Goal: Information Seeking & Learning: Learn about a topic

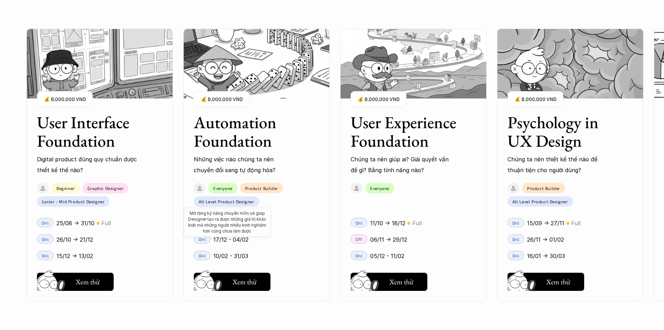
scroll to position [647, 0]
click at [400, 145] on h3 "User Experience Foundation" at bounding box center [404, 131] width 108 height 37
click at [389, 281] on h5 "Xem thử" at bounding box center [401, 283] width 24 height 10
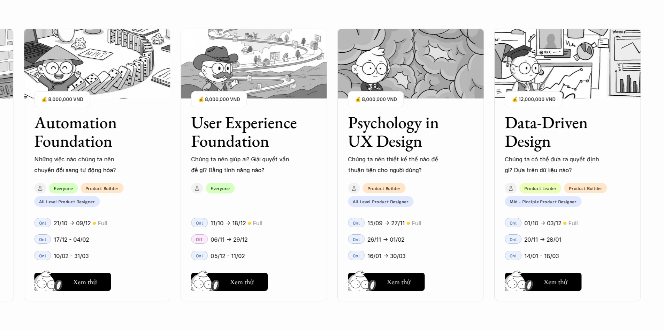
click at [546, 81] on img at bounding box center [568, 64] width 146 height 70
click at [539, 283] on button "Hay thôi Xem thử" at bounding box center [543, 281] width 77 height 18
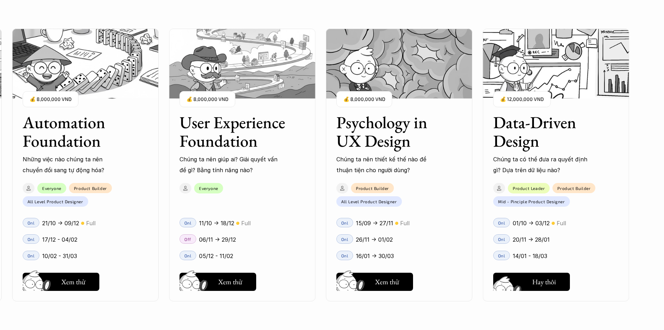
click at [542, 277] on h5 "Hay thôi" at bounding box center [545, 282] width 24 height 10
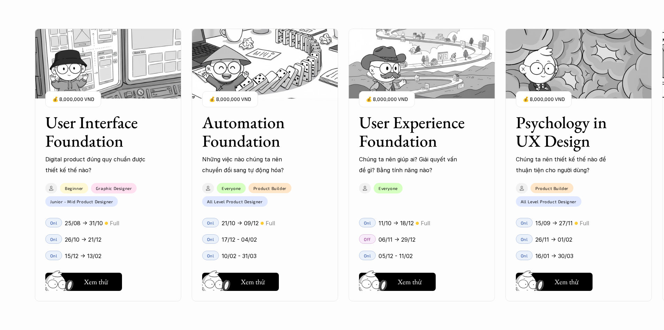
scroll to position [734, 0]
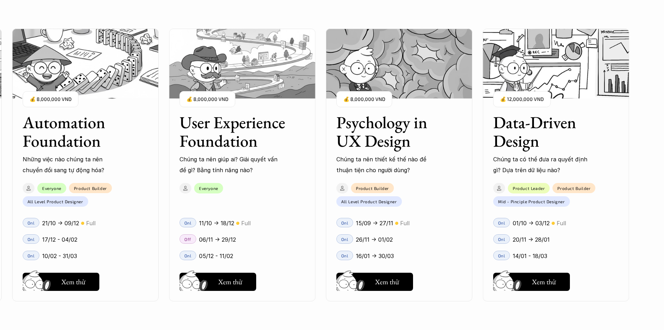
click at [594, 136] on h3 "Data-Driven Design" at bounding box center [547, 131] width 108 height 37
click at [586, 91] on img at bounding box center [556, 64] width 146 height 70
click at [556, 283] on h5 "Xem thử" at bounding box center [544, 283] width 24 height 10
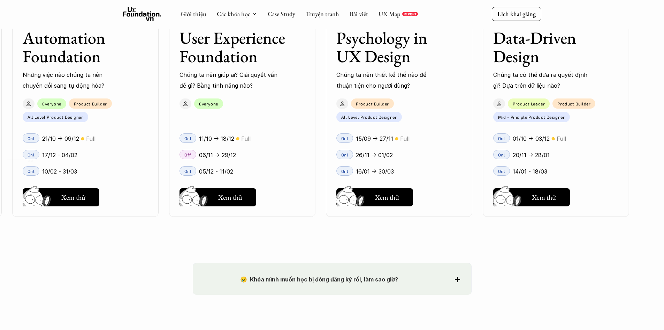
scroll to position [861, 0]
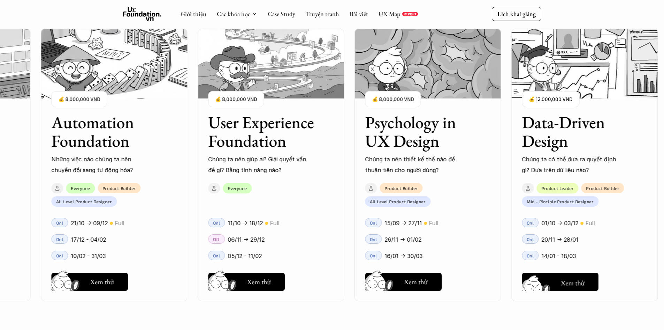
click at [565, 276] on button "Hay thôi Xem thử" at bounding box center [560, 281] width 77 height 18
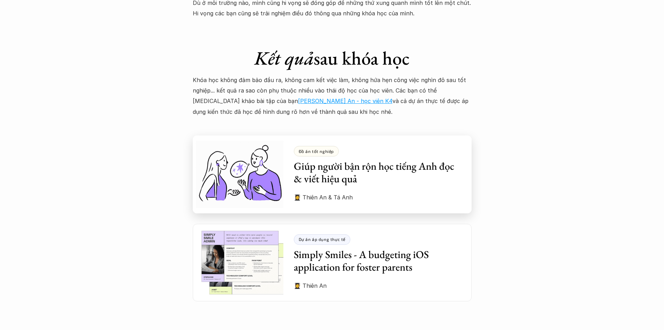
scroll to position [1835, 0]
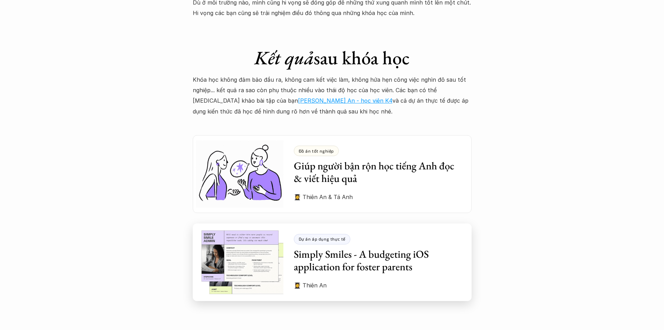
click at [376, 261] on h3 "Simply Smiles - A budgeting iOS application for foster parents" at bounding box center [377, 260] width 167 height 25
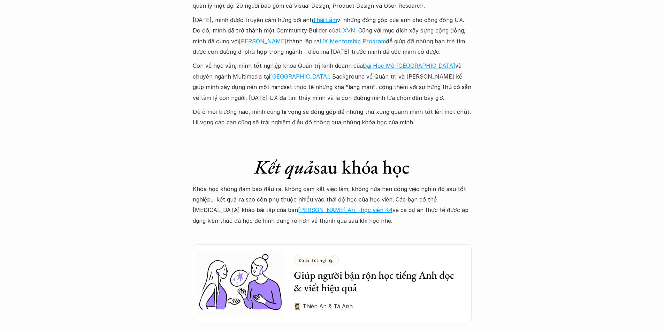
scroll to position [1614, 0]
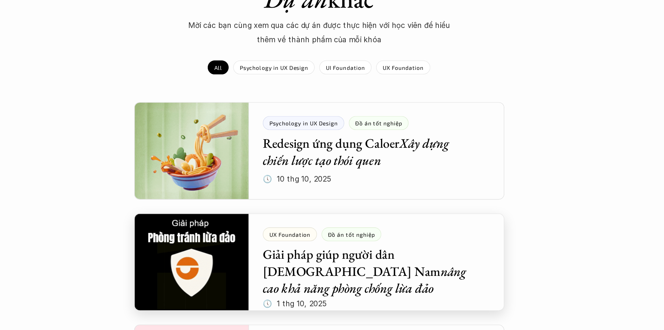
scroll to position [614, 0]
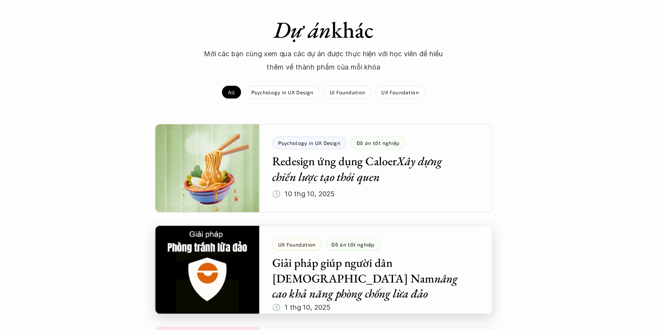
drag, startPoint x: 372, startPoint y: 169, endPoint x: 372, endPoint y: 197, distance: 27.2
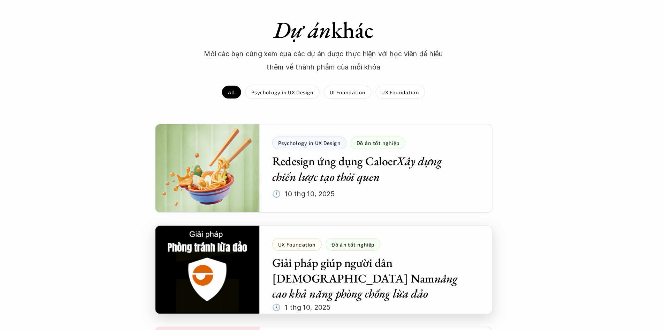
click at [372, 197] on div at bounding box center [332, 195] width 279 height 73
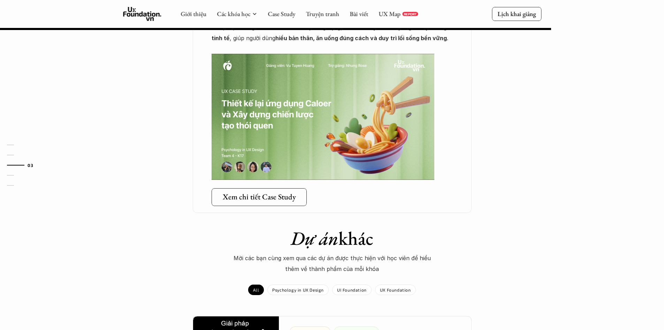
scroll to position [1200, 0]
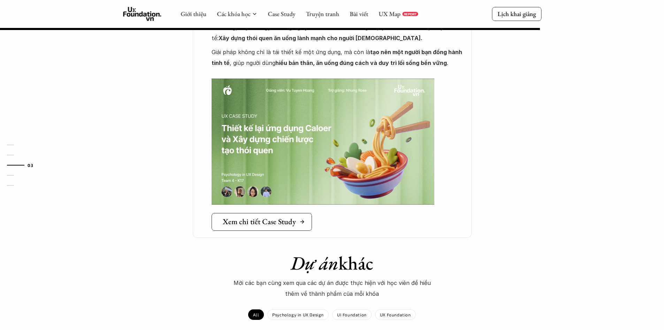
click at [287, 217] on h5 "Xem chi tiết Case Study" at bounding box center [259, 221] width 73 height 9
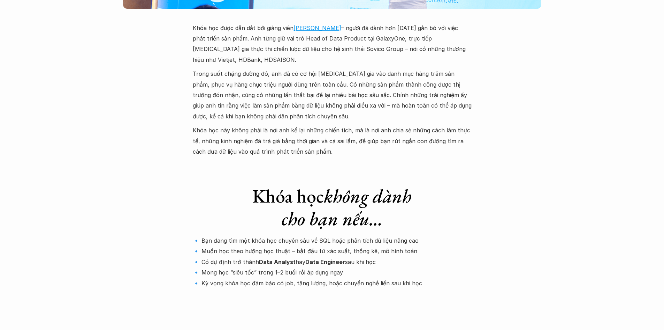
scroll to position [2138, 0]
click at [392, 235] on p "🔹 Bạn đang tìm một khóa học chuyên sâu về SQL hoặc phân tích dữ liệu nâng cao 🔹…" at bounding box center [332, 261] width 279 height 53
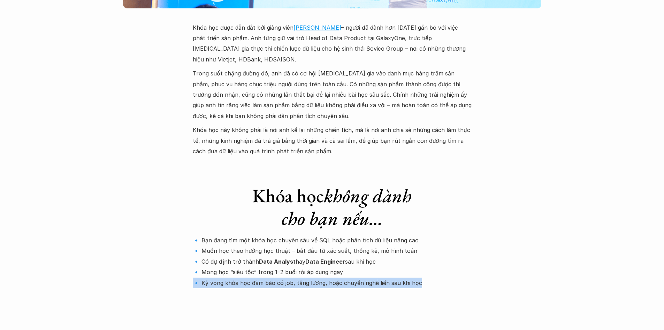
click at [392, 235] on p "🔹 Bạn đang tìm một khóa học chuyên sâu về SQL hoặc phân tích dữ liệu nâng cao 🔹…" at bounding box center [332, 261] width 279 height 53
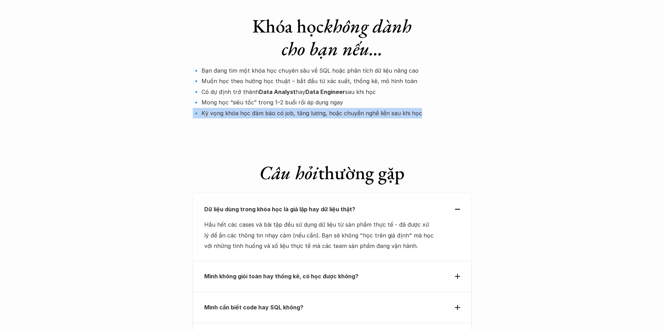
scroll to position [2308, 0]
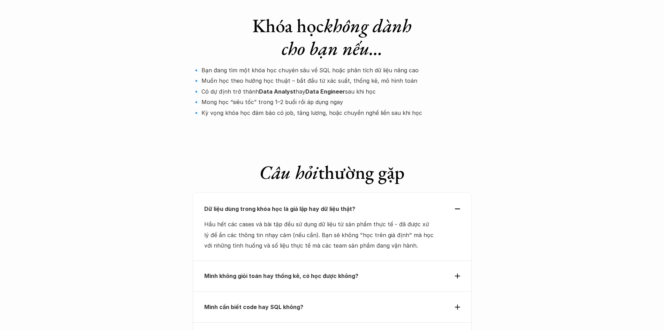
click at [394, 291] on div "Mình cần biết code hay SQL không?" at bounding box center [332, 306] width 279 height 31
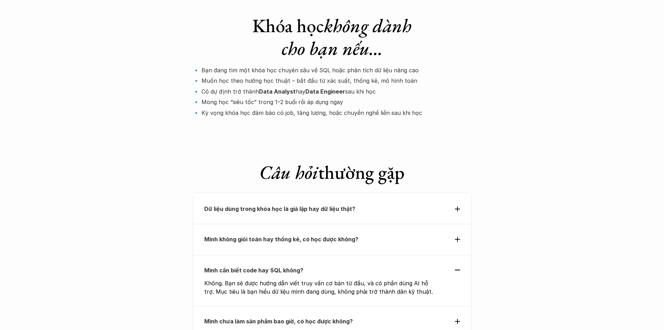
click at [400, 316] on p "Mình chưa làm sản phẩm bao giờ, có học được không?" at bounding box center [319, 321] width 231 height 10
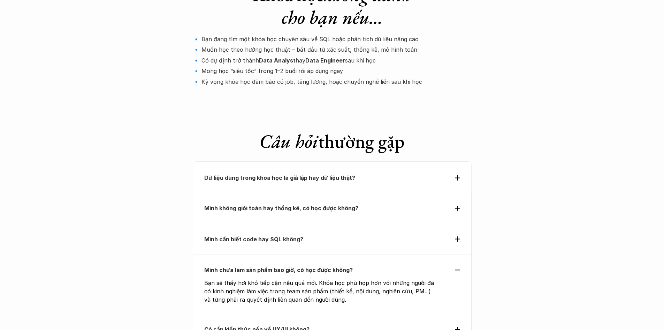
scroll to position [2339, 0]
click at [400, 313] on div "Có cần kiến thức nền về UX/UI không?" at bounding box center [332, 328] width 279 height 31
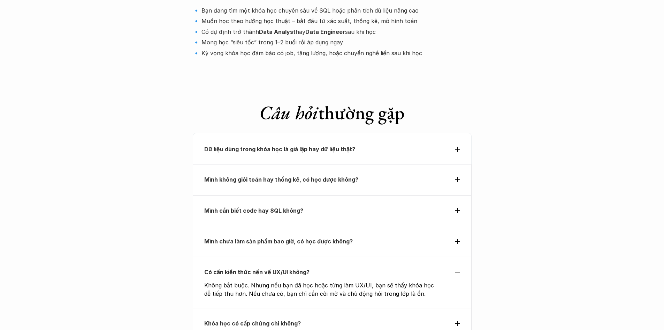
scroll to position [2368, 0]
click at [400, 317] on p "Khóa học có cấp chứng chỉ không?" at bounding box center [319, 322] width 231 height 10
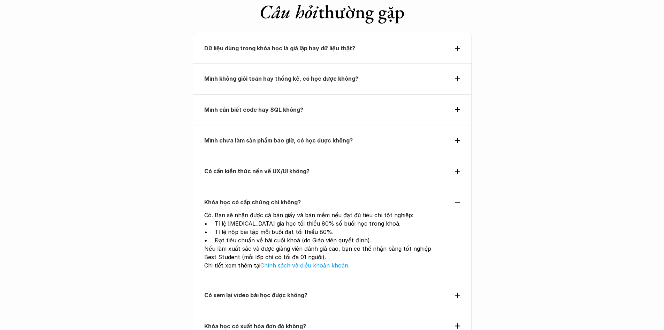
scroll to position [2470, 0]
click at [388, 288] on p "Có xem lại video bài học được không?" at bounding box center [319, 293] width 231 height 10
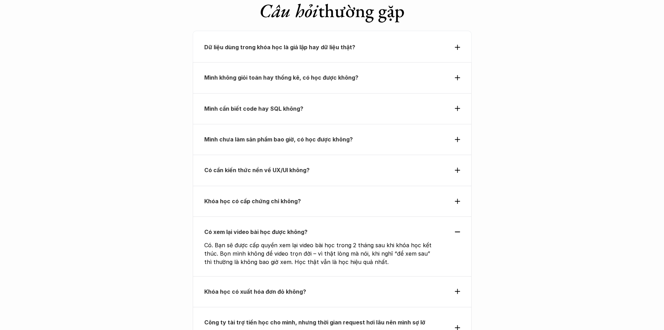
click at [388, 286] on p "Khóa học có xuất hóa đơn đỏ không?" at bounding box center [319, 291] width 231 height 10
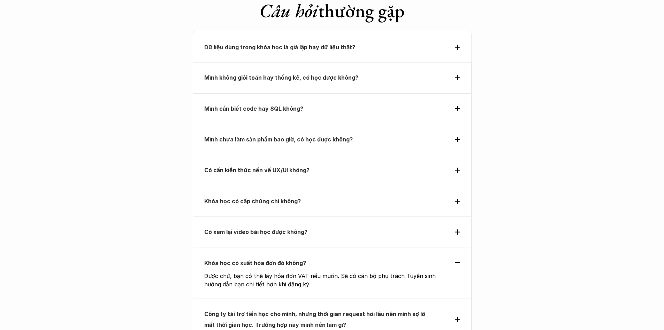
click at [392, 308] on p "Công ty tài trợ tiền học cho mình, nhưng thời gian request hơi lâu nên mình sợ …" at bounding box center [319, 318] width 231 height 21
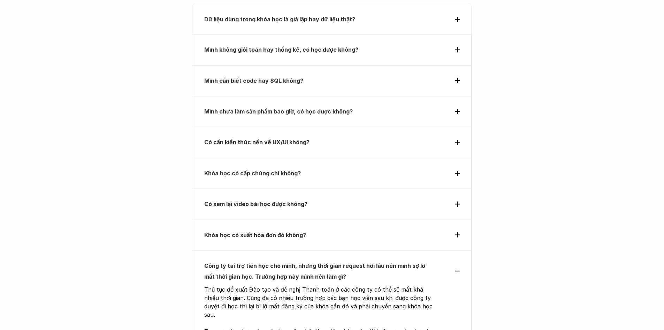
scroll to position [2502, 0]
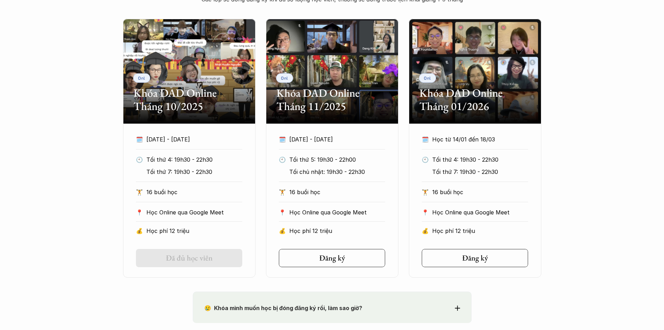
scroll to position [558, 0]
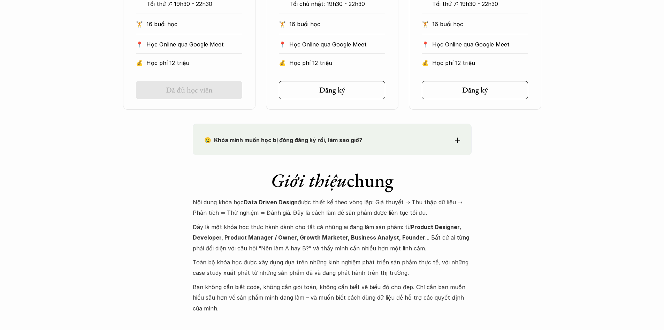
click at [362, 214] on p "Nội dung khóa học Data Driven Design được thiết kế theo vòng lặp: Giả thuyết ⇒ …" at bounding box center [332, 207] width 279 height 21
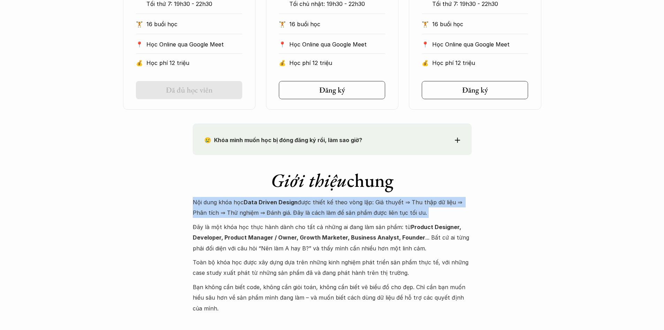
click at [362, 214] on p "Nội dung khóa học Data Driven Design được thiết kế theo vòng lặp: Giả thuyết ⇒ …" at bounding box center [332, 207] width 279 height 21
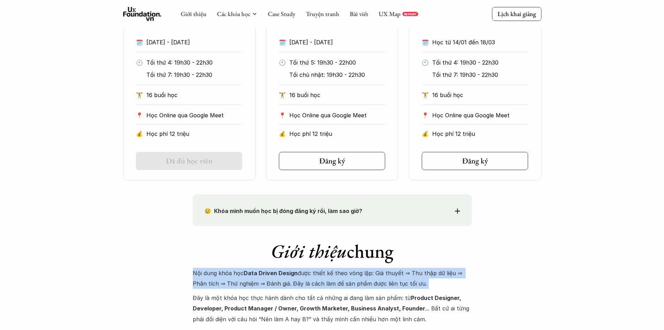
scroll to position [616, 0]
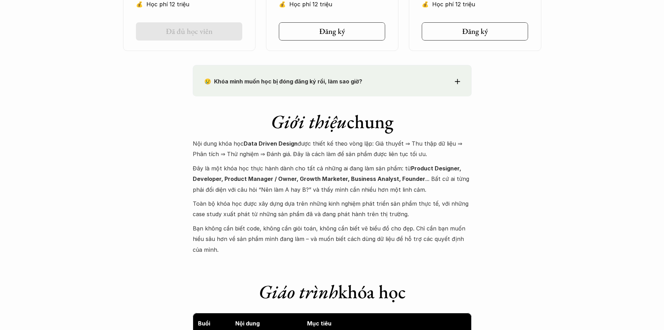
click at [369, 193] on p "Đây là một khóa học thực hành dành cho tất cả những ai đang làm sản phẩm: từ Pr…" at bounding box center [332, 179] width 279 height 32
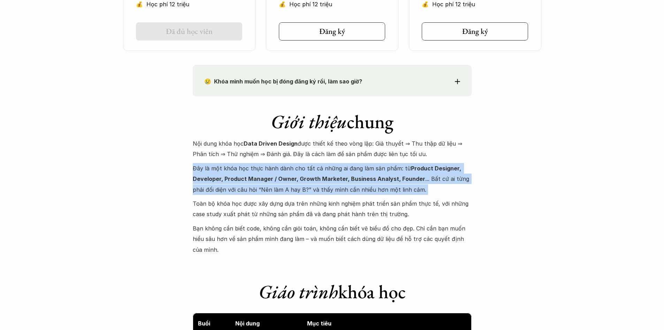
click at [369, 193] on p "Đây là một khóa học thực hành dành cho tất cả những ai đang làm sản phẩm: từ Pr…" at bounding box center [332, 179] width 279 height 32
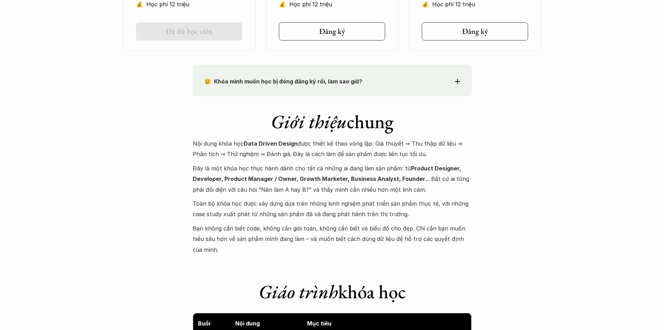
click at [366, 212] on p "Toàn bộ khóa học được xây dựng dựa trên những kinh nghiệm phát triển sản phẩm t…" at bounding box center [332, 208] width 279 height 21
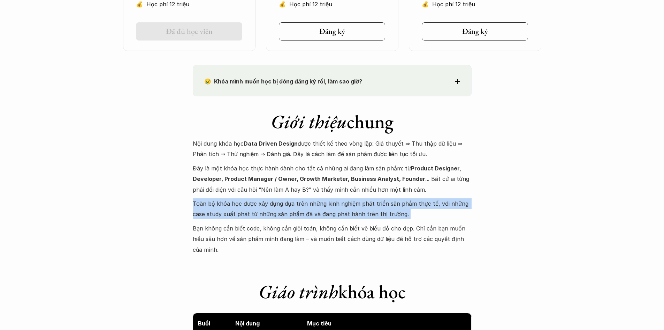
click at [366, 212] on p "Toàn bộ khóa học được xây dựng dựa trên những kinh nghiệm phát triển sản phẩm t…" at bounding box center [332, 208] width 279 height 21
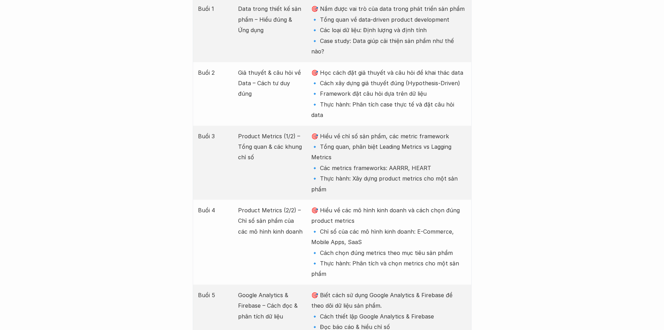
scroll to position [976, 0]
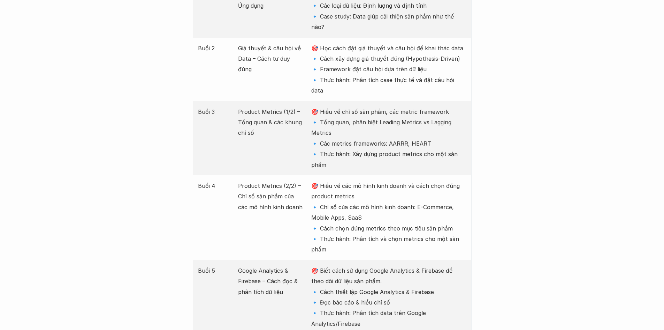
click at [372, 202] on p "🎯 Hiểu về các mô hình kinh doanh và cách chọn đúng product metrics 🔹 Chỉ số của…" at bounding box center [388, 217] width 155 height 74
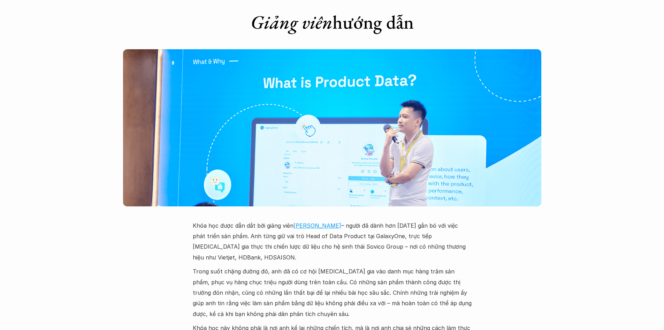
scroll to position [1941, 0]
click at [369, 265] on p "Trong suốt chặng đường đó, anh đã có cơ hội tham gia vào danh mục hàng trăm sản…" at bounding box center [332, 291] width 279 height 53
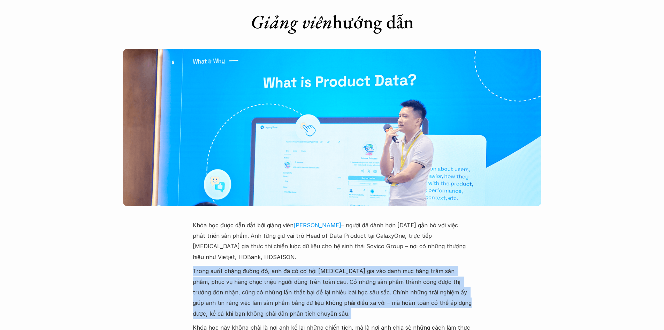
click at [369, 265] on p "Trong suốt chặng đường đó, anh đã có cơ hội tham gia vào danh mục hàng trăm sản…" at bounding box center [332, 291] width 279 height 53
click at [374, 265] on p "Trong suốt chặng đường đó, anh đã có cơ hội tham gia vào danh mục hàng trăm sản…" at bounding box center [332, 291] width 279 height 53
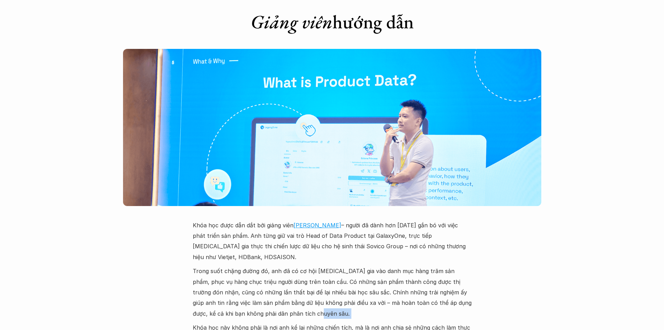
click at [374, 265] on p "Trong suốt chặng đường đó, anh đã có cơ hội tham gia vào danh mục hàng trăm sản…" at bounding box center [332, 291] width 279 height 53
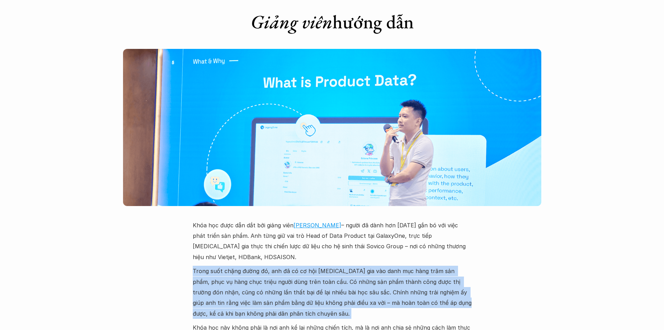
click at [374, 265] on p "Trong suốt chặng đường đó, anh đã có cơ hội tham gia vào danh mục hàng trăm sản…" at bounding box center [332, 291] width 279 height 53
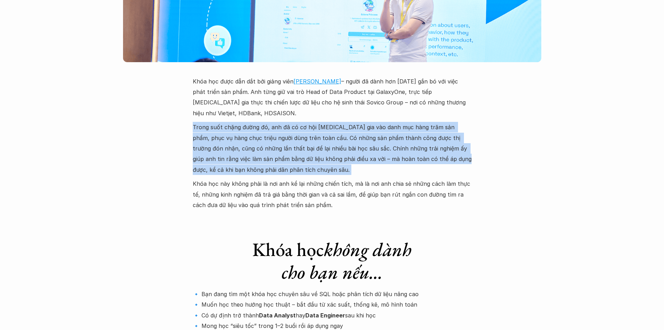
scroll to position [2085, 0]
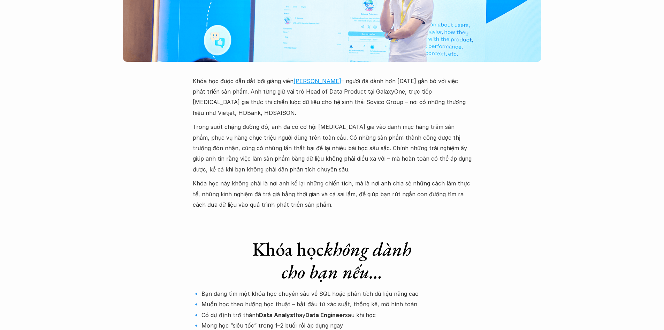
click at [383, 288] on p "🔹 Bạn đang tìm một khóa học chuyên sâu về SQL hoặc phân tích dữ liệu nâng cao 🔹…" at bounding box center [332, 314] width 279 height 53
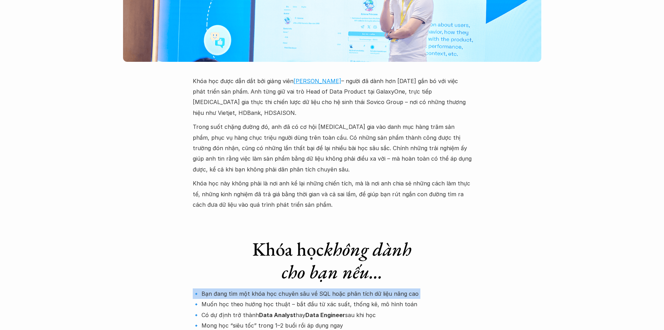
click at [383, 288] on p "🔹 Bạn đang tìm một khóa học chuyên sâu về SQL hoặc phân tích dữ liệu nâng cao 🔹…" at bounding box center [332, 314] width 279 height 53
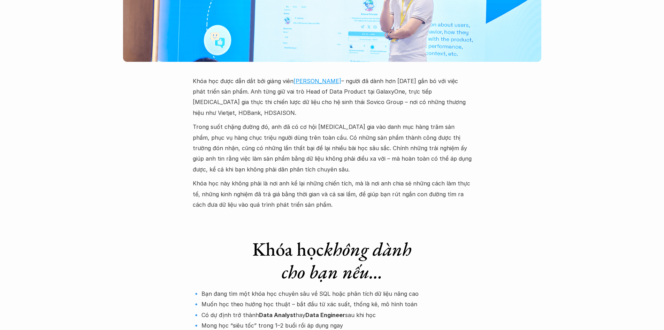
click at [382, 288] on p "🔹 Bạn đang tìm một khóa học chuyên sâu về SQL hoặc phân tích dữ liệu nâng cao 🔹…" at bounding box center [332, 314] width 279 height 53
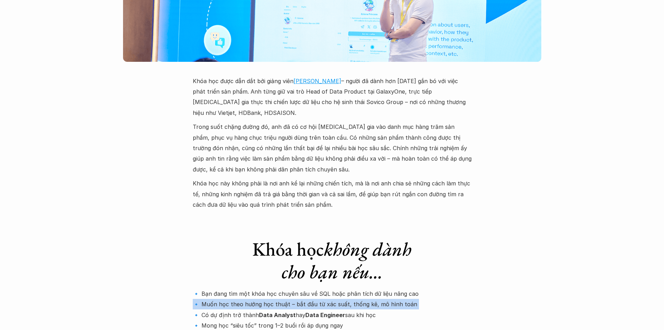
click at [382, 288] on p "🔹 Bạn đang tìm một khóa học chuyên sâu về SQL hoặc phân tích dữ liệu nâng cao 🔹…" at bounding box center [332, 314] width 279 height 53
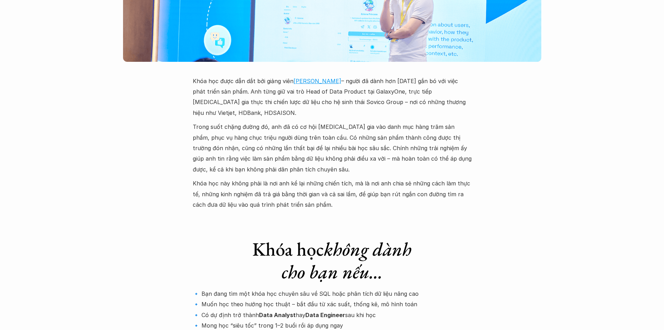
click at [392, 288] on p "🔹 Bạn đang tìm một khóa học chuyên sâu về SQL hoặc phân tích dữ liệu nâng cao 🔹…" at bounding box center [332, 314] width 279 height 53
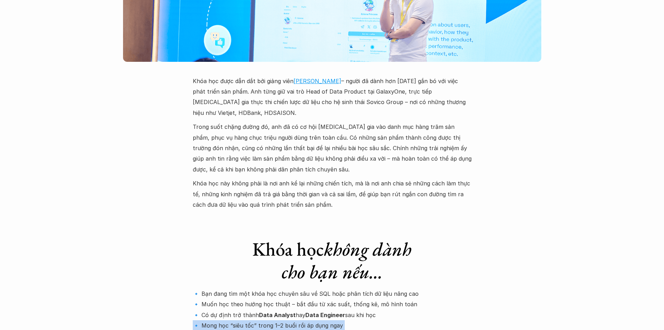
click at [392, 288] on p "🔹 Bạn đang tìm một khóa học chuyên sâu về SQL hoặc phân tích dữ liệu nâng cao 🔹…" at bounding box center [332, 314] width 279 height 53
click at [394, 288] on p "🔹 Bạn đang tìm một khóa học chuyên sâu về SQL hoặc phân tích dữ liệu nâng cao 🔹…" at bounding box center [332, 314] width 279 height 53
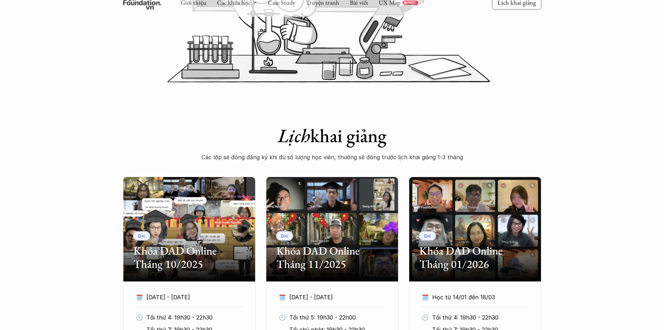
scroll to position [220, 0]
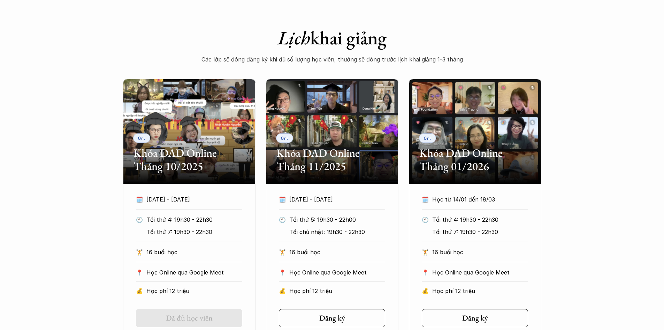
scroll to position [412, 0]
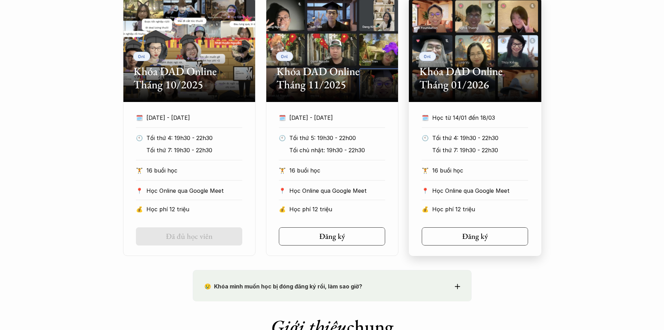
click at [482, 123] on div "🗓️ Học từ 14/01 đến 18/03" at bounding box center [475, 119] width 106 height 15
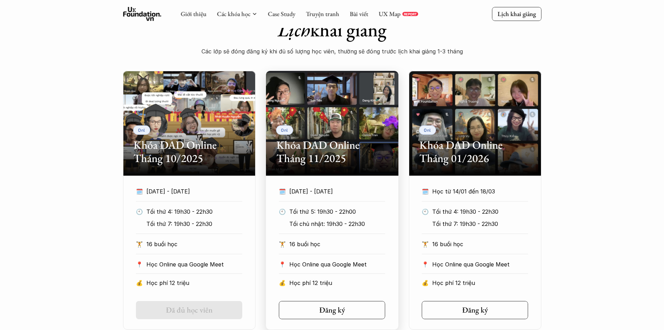
scroll to position [338, 0]
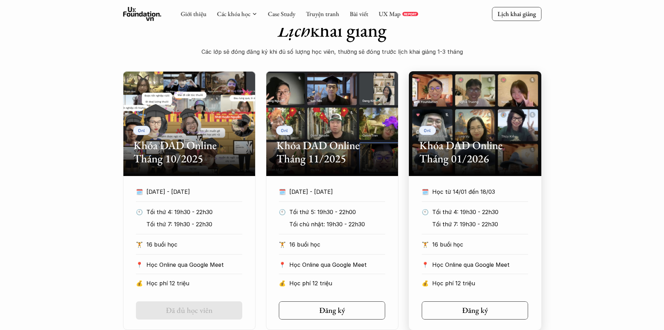
click at [504, 188] on p "Học từ 14/01 đến 18/03" at bounding box center [473, 191] width 83 height 10
click at [489, 316] on link "Đăng ký" at bounding box center [475, 310] width 106 height 18
click at [493, 238] on div "🗓️ Học từ 14/01 đến 18/03 🕙 Tối thứ 4: 19h30 - 22h30 Tối thứ 7: 19h30 - 22h30 🏋…" at bounding box center [475, 239] width 127 height 106
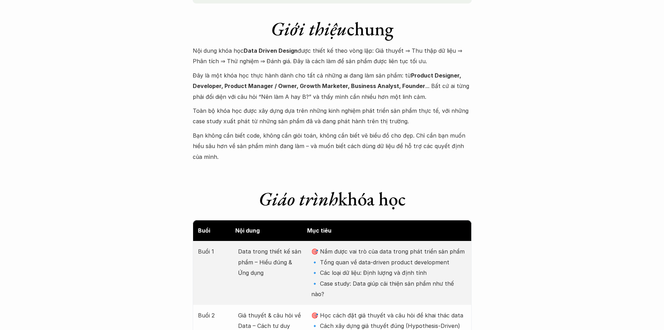
scroll to position [847, 0]
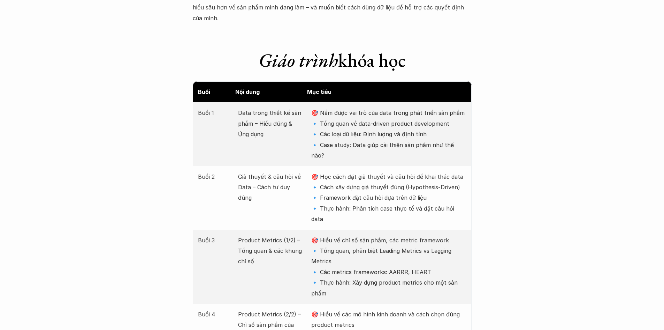
click at [365, 181] on p "🎯 Học cách đặt giả thuyết và câu hỏi để khai thác data 🔹 Cách xây dựng giả thuy…" at bounding box center [388, 197] width 155 height 53
click at [379, 171] on p "🎯 Học cách đặt giả thuyết và câu hỏi để khai thác data 🔹 Cách xây dựng giả thuy…" at bounding box center [388, 197] width 155 height 53
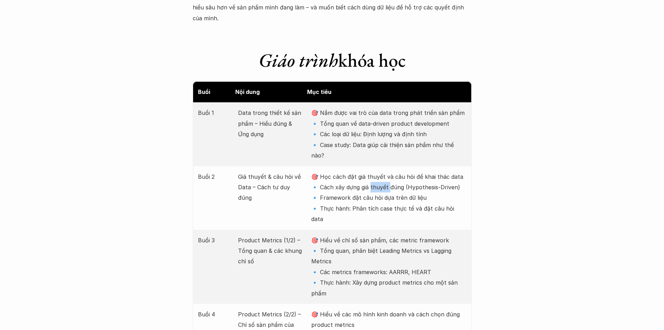
click at [379, 171] on p "🎯 Học cách đặt giả thuyết và câu hỏi để khai thác data 🔹 Cách xây dựng giả thuy…" at bounding box center [388, 197] width 155 height 53
click at [375, 178] on p "🎯 Học cách đặt giả thuyết và câu hỏi để khai thác data 🔹 Cách xây dựng giả thuy…" at bounding box center [388, 197] width 155 height 53
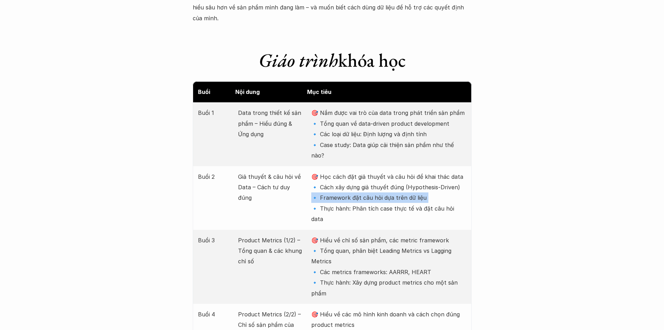
click at [375, 178] on p "🎯 Học cách đặt giả thuyết và câu hỏi để khai thác data 🔹 Cách xây dựng giả thuy…" at bounding box center [388, 197] width 155 height 53
click at [373, 184] on p "🎯 Học cách đặt giả thuyết và câu hỏi để khai thác data 🔹 Cách xây dựng giả thuy…" at bounding box center [388, 197] width 155 height 53
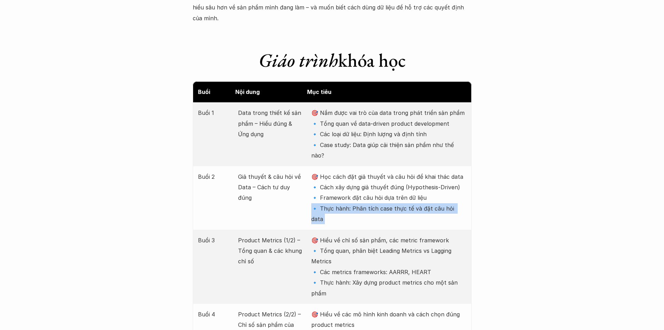
click at [373, 184] on p "🎯 Học cách đặt giả thuyết và câu hỏi để khai thác data 🔹 Cách xây dựng giả thuy…" at bounding box center [388, 197] width 155 height 53
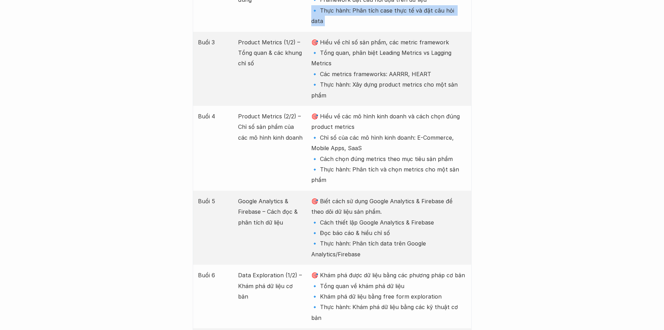
scroll to position [1046, 0]
click at [407, 217] on p "🎯 Biết cách sử dụng Google Analytics & Firebase để theo dõi dữ liệu sản phẩm. 🔹…" at bounding box center [388, 226] width 155 height 63
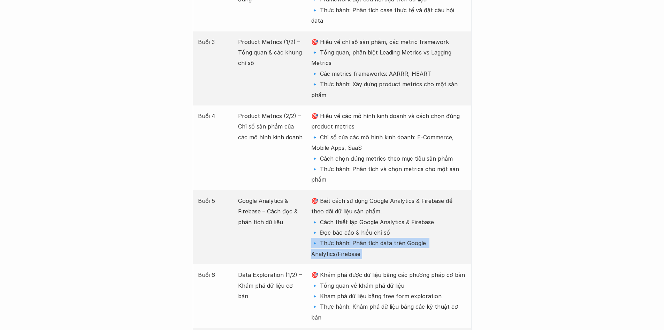
click at [407, 217] on p "🎯 Biết cách sử dụng Google Analytics & Firebase để theo dõi dữ liệu sản phẩm. 🔹…" at bounding box center [388, 226] width 155 height 63
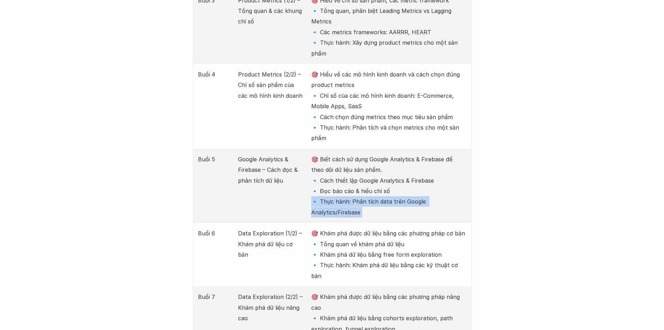
scroll to position [1206, 0]
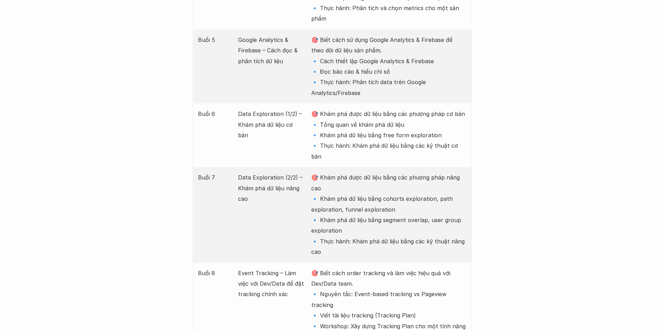
click at [430, 172] on p "🎯 Khám phá được dữ liệu bằng các phương pháp nâng cao 🔹 Khám phá dữ liệu bằng c…" at bounding box center [388, 214] width 155 height 85
click at [422, 178] on p "🎯 Khám phá được dữ liệu bằng các phương pháp nâng cao 🔹 Khám phá dữ liệu bằng c…" at bounding box center [388, 214] width 155 height 85
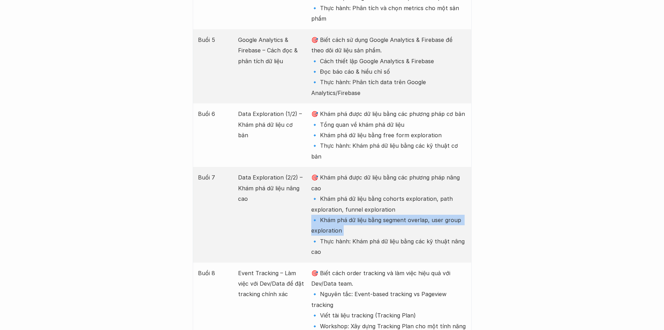
click at [422, 178] on p "🎯 Khám phá được dữ liệu bằng các phương pháp nâng cao 🔹 Khám phá dữ liệu bằng c…" at bounding box center [388, 214] width 155 height 85
click at [412, 201] on p "🎯 Khám phá được dữ liệu bằng các phương pháp nâng cao 🔹 Khám phá dữ liệu bằng c…" at bounding box center [388, 214] width 155 height 85
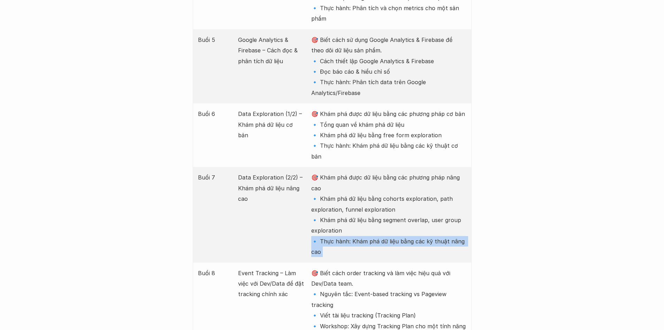
click at [412, 201] on p "🎯 Khám phá được dữ liệu bằng các phương pháp nâng cao 🔹 Khám phá dữ liệu bằng c…" at bounding box center [388, 214] width 155 height 85
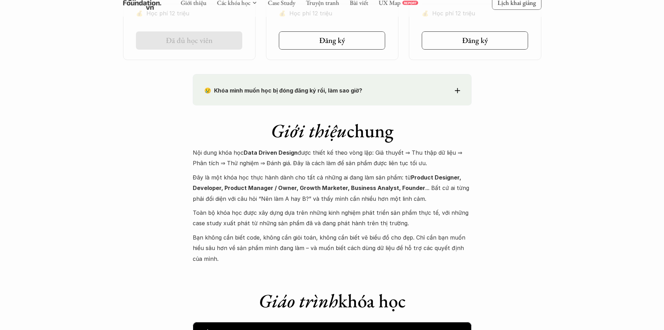
scroll to position [717, 0]
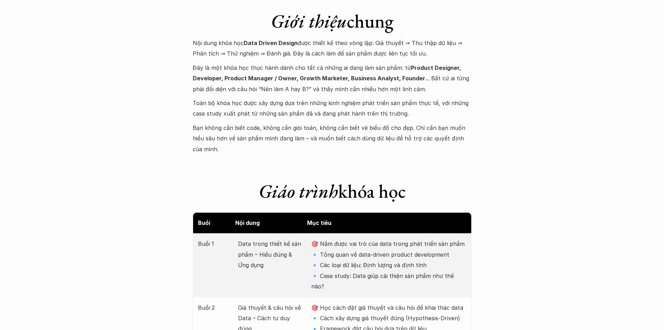
click at [426, 238] on p "🎯 Nắm được vai trò của data trong phát triển sản phẩm 🔹 Tổng quan về data-drive…" at bounding box center [388, 264] width 155 height 53
click at [412, 250] on p "🎯 Nắm được vai trò của data trong phát triển sản phẩm 🔹 Tổng quan về data-drive…" at bounding box center [388, 264] width 155 height 53
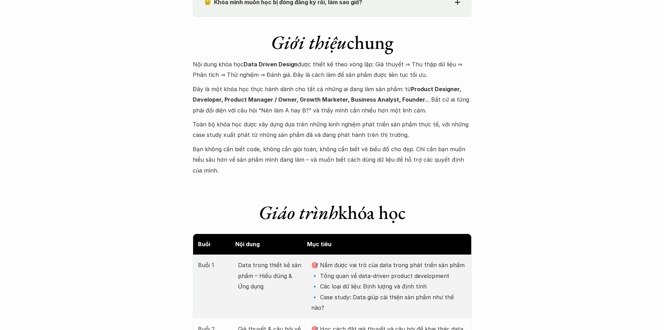
scroll to position [696, 0]
click at [364, 3] on p "😢 Khóa mình muốn học bị đóng đăng ký rồi, làm sao giờ?" at bounding box center [319, 2] width 231 height 10
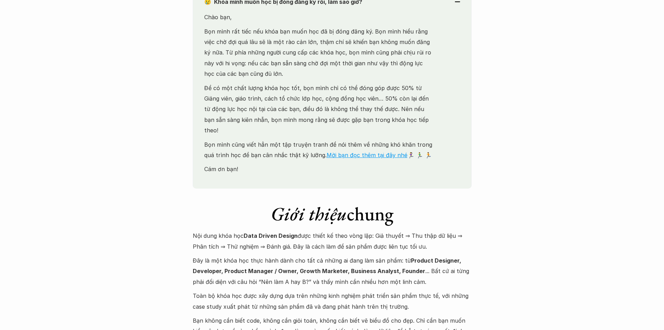
click at [364, 7] on p "😢 Khóa mình muốn học bị đóng đăng ký rồi, làm sao giờ?" at bounding box center [319, 2] width 231 height 10
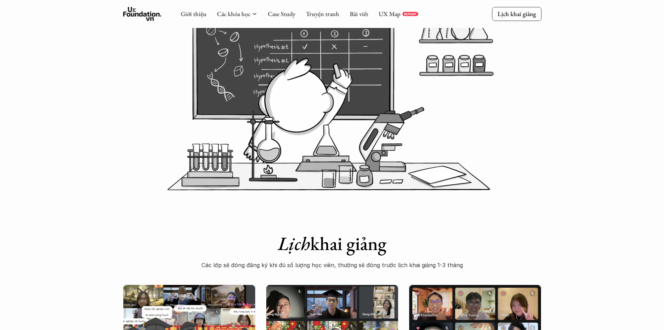
scroll to position [0, 0]
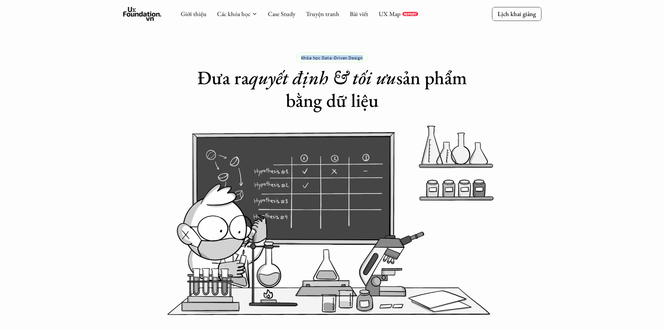
drag, startPoint x: 364, startPoint y: 56, endPoint x: 299, endPoint y: 59, distance: 64.9
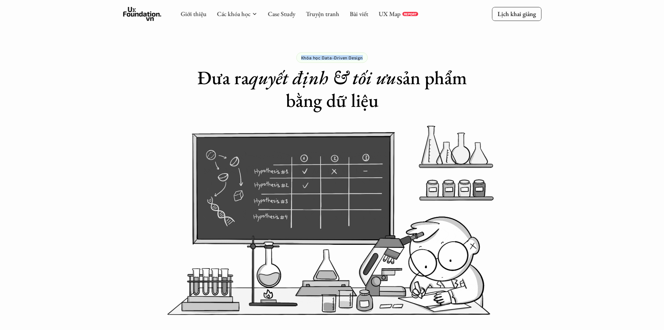
click at [299, 59] on div "Khóa học Data-Driven Design" at bounding box center [331, 57] width 71 height 10
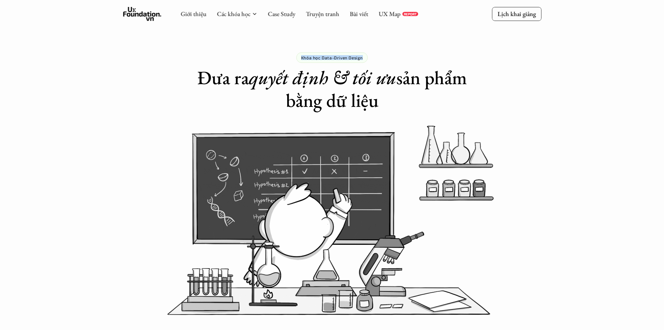
copy p "Khóa học Data-Driven Design"
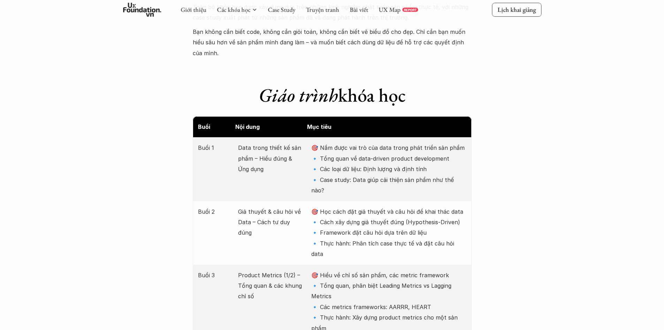
scroll to position [745, 0]
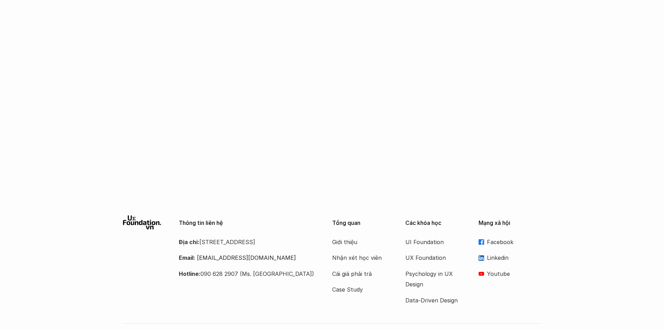
scroll to position [1148, 0]
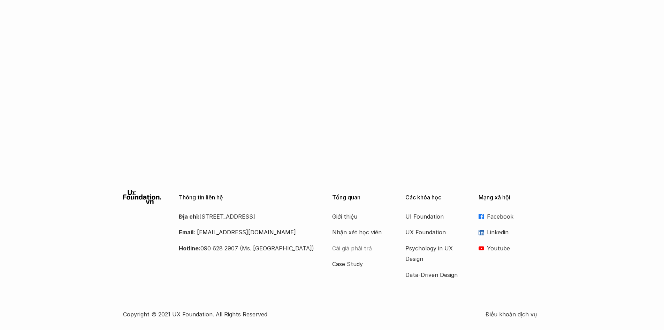
click at [366, 248] on p "Cái giá phải trả" at bounding box center [360, 248] width 56 height 10
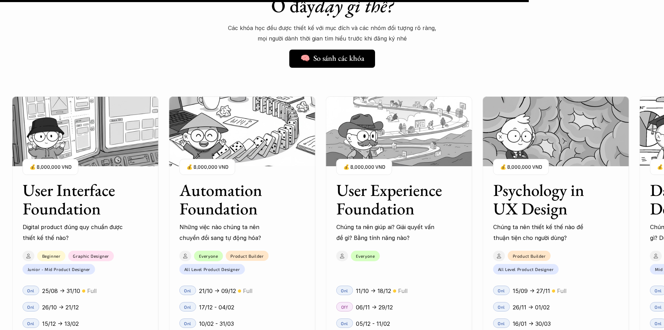
scroll to position [6005, 0]
click at [339, 53] on h5 "🧠 So sánh các khóa" at bounding box center [329, 57] width 64 height 9
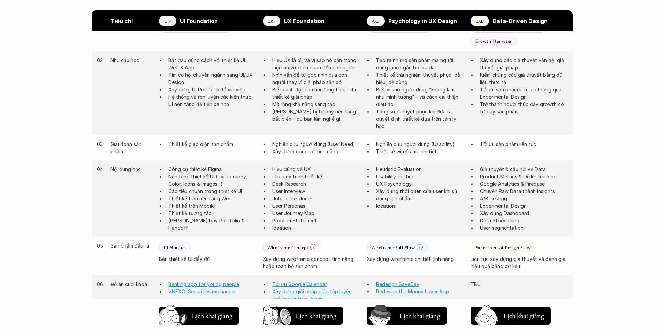
scroll to position [416, 0]
click at [497, 248] on p "Experimental Design Flow" at bounding box center [503, 246] width 55 height 5
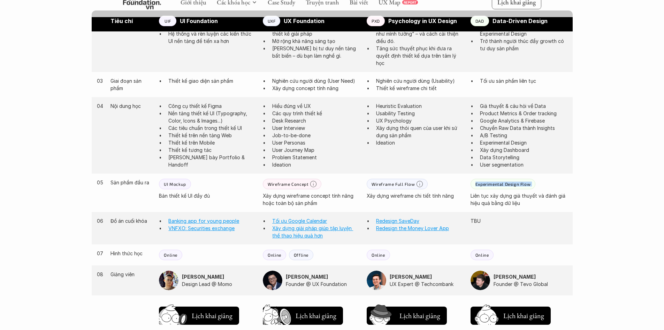
scroll to position [480, 0]
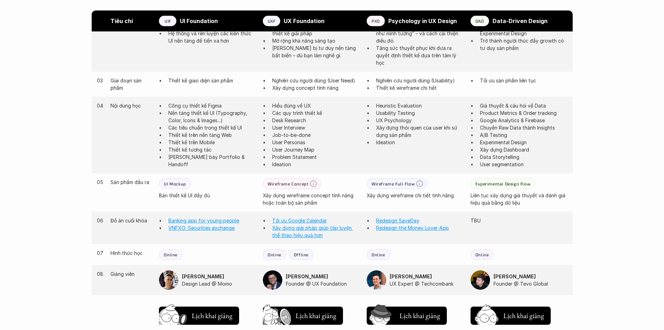
click at [472, 221] on p "TBU" at bounding box center [519, 220] width 97 height 7
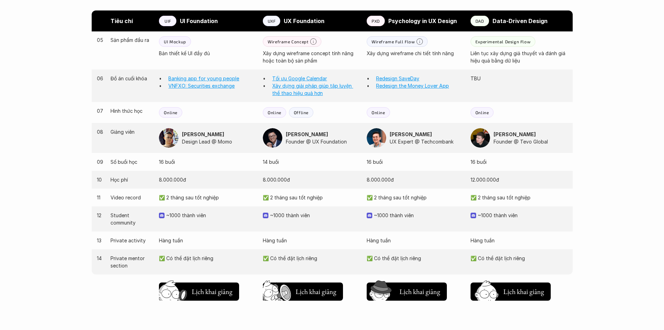
scroll to position [622, 0]
click at [507, 213] on p "~1000 thành viên" at bounding box center [523, 214] width 90 height 7
click at [502, 245] on div "13 Private activity Hàng tuần Hàng tuần Hàng tuần Hàng tuần" at bounding box center [332, 240] width 481 height 18
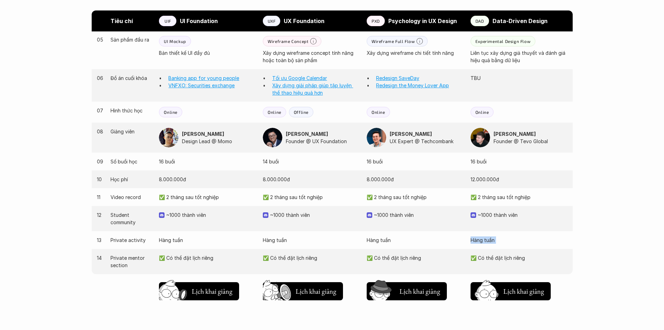
click at [502, 245] on div "13 Private activity Hàng tuần Hàng tuần Hàng tuần Hàng tuần" at bounding box center [332, 240] width 481 height 18
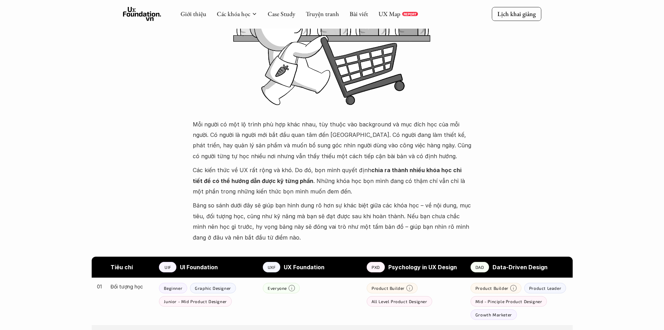
scroll to position [88, 0]
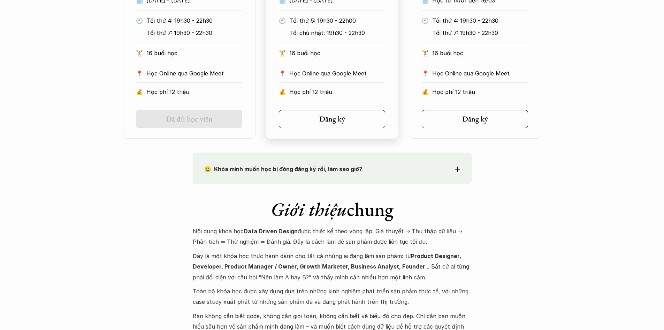
scroll to position [753, 0]
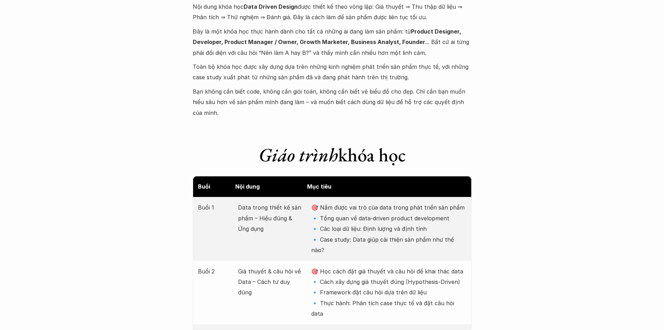
click at [409, 50] on p "Đây là một khóa học thực hành dành cho tất cả những ai đang làm sản phẩm: từ Pr…" at bounding box center [332, 42] width 279 height 32
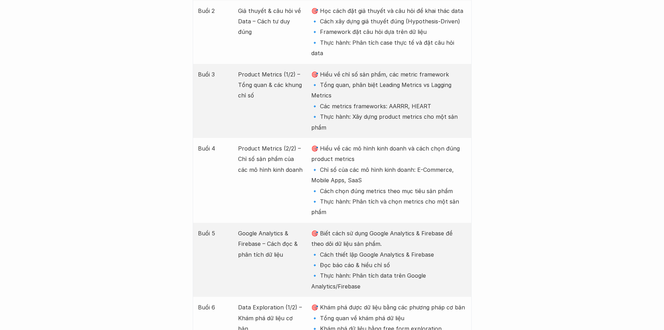
scroll to position [1021, 0]
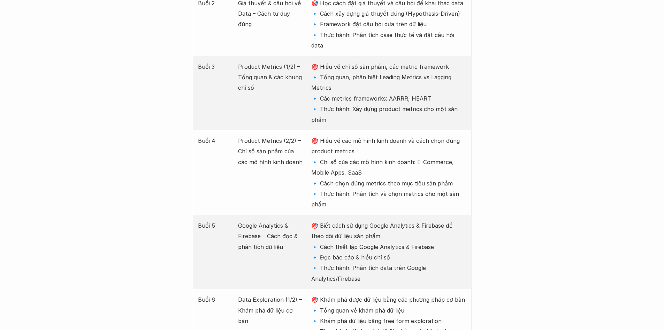
click at [386, 61] on p "🎯 Hiểu về chỉ số sản phẩm, các metric framework 🔹 Tổng quan, phân biệt Leading …" at bounding box center [388, 92] width 155 height 63
click at [377, 68] on p "🎯 Hiểu về chỉ số sản phẩm, các metric framework 🔹 Tổng quan, phân biệt Leading …" at bounding box center [388, 92] width 155 height 63
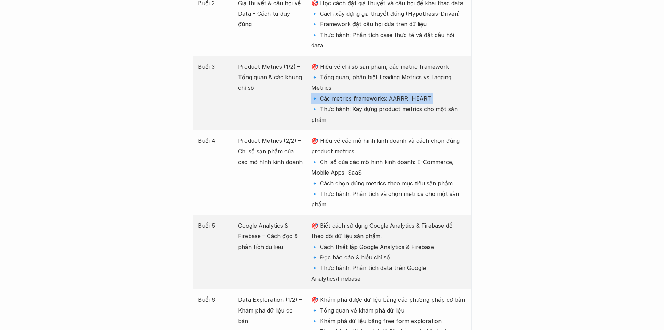
click at [377, 68] on p "🎯 Hiểu về chỉ số sản phẩm, các metric framework 🔹 Tổng quan, phân biệt Leading …" at bounding box center [388, 92] width 155 height 63
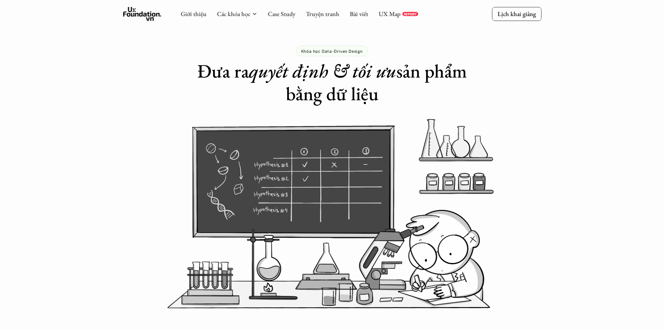
scroll to position [0, 0]
